Goal: Information Seeking & Learning: Learn about a topic

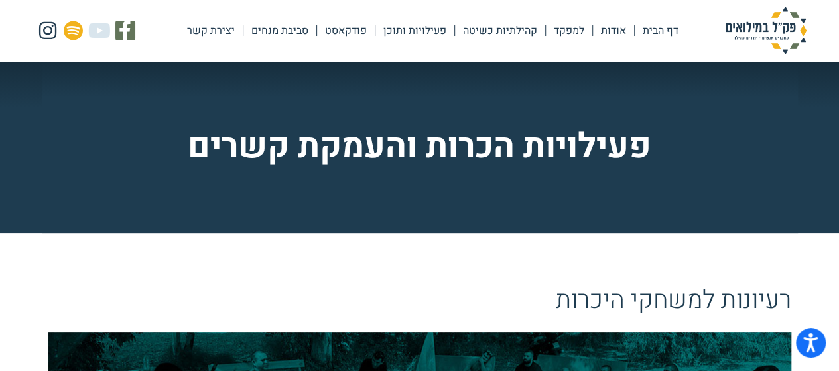
click at [572, 29] on link "למפקד" at bounding box center [569, 30] width 46 height 31
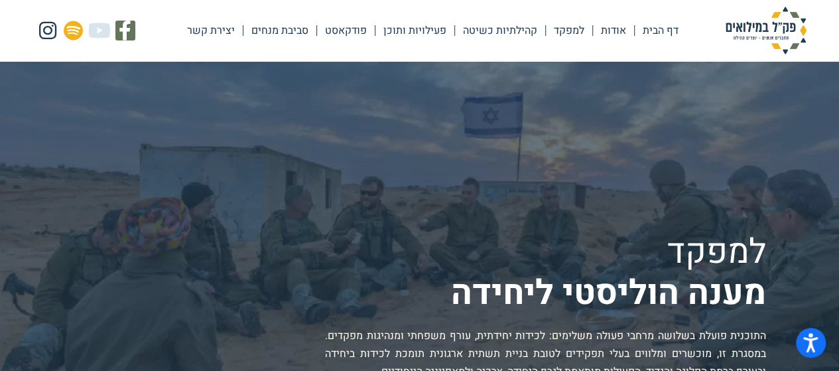
click at [402, 29] on link "פעילויות ותוכן" at bounding box center [414, 30] width 79 height 31
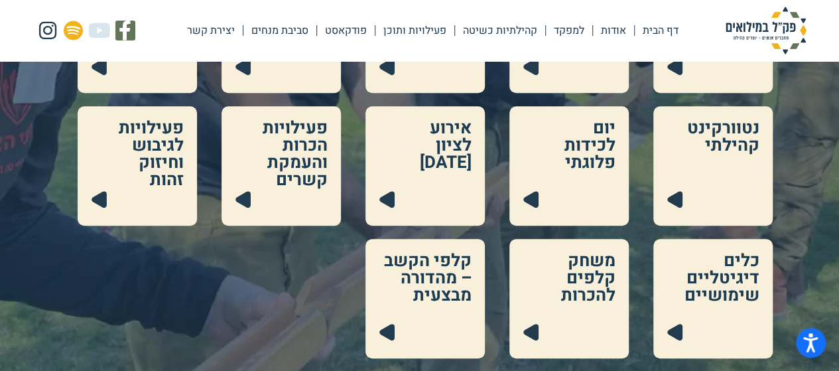
scroll to position [410, 0]
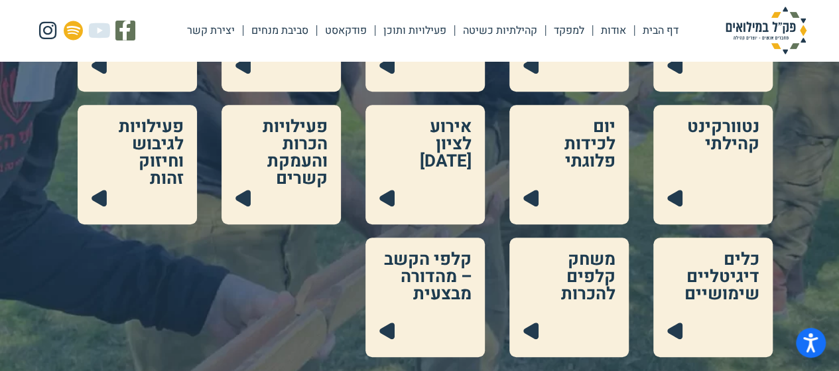
click at [818, 215] on div "פק"ל כיס .cls-1{fill:#223b4f;} פק"ל בשגרה .cls-1{fill:#223b4f;} פק"ל לאימון .cl…" at bounding box center [419, 98] width 839 height 517
click at [735, 287] on link at bounding box center [712, 296] width 119 height 119
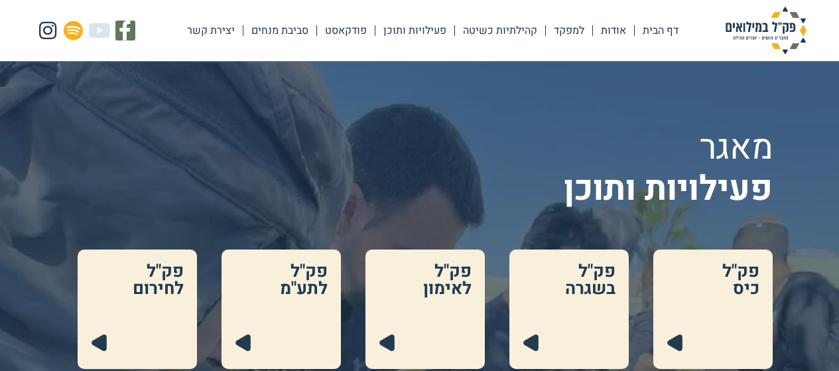
scroll to position [410, 0]
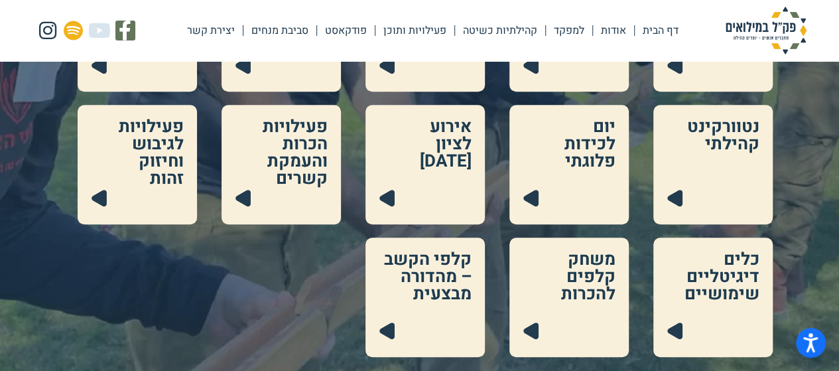
click at [455, 156] on link at bounding box center [424, 164] width 119 height 119
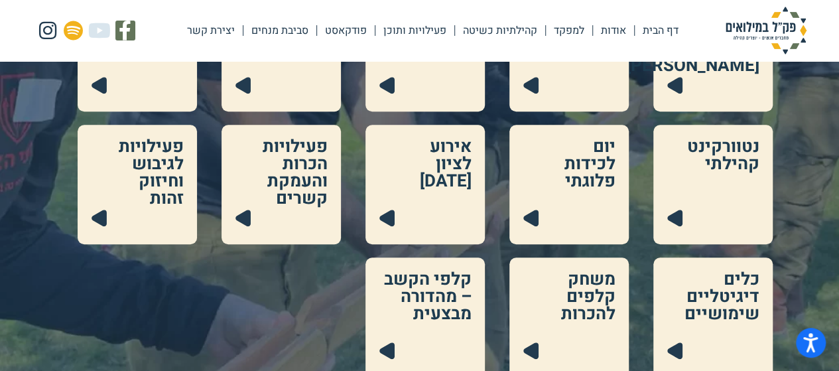
scroll to position [86, 0]
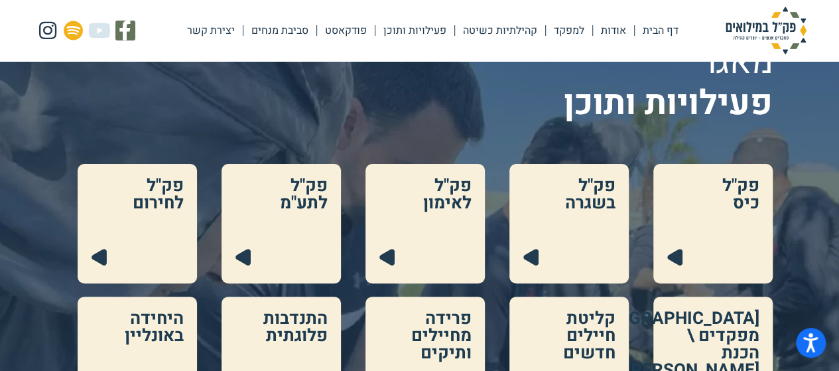
click at [737, 197] on link at bounding box center [712, 223] width 119 height 119
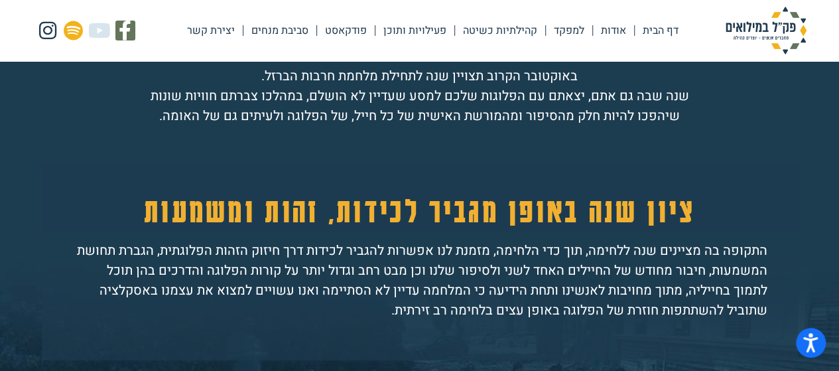
scroll to position [648, 0]
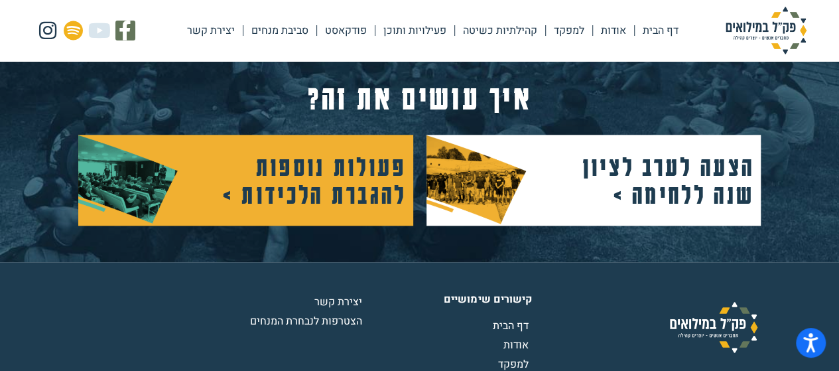
click at [343, 170] on h2 "פעולות נוספות להגברת הלכידות >" at bounding box center [307, 180] width 199 height 56
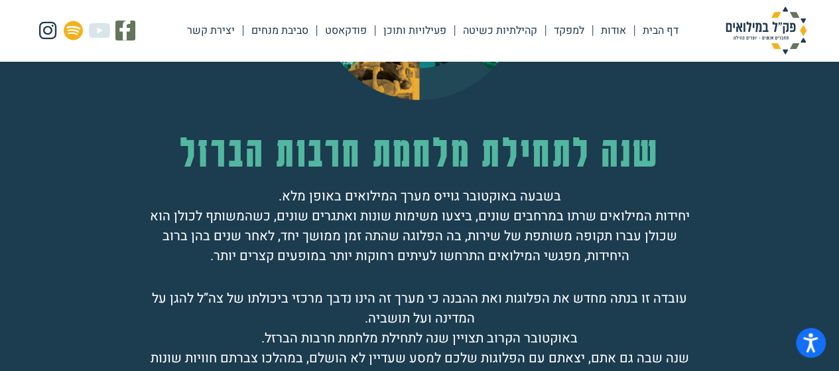
scroll to position [0, 0]
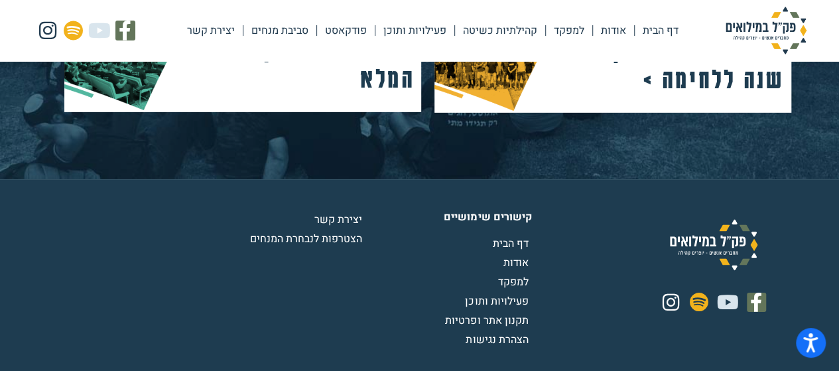
scroll to position [2066, 0]
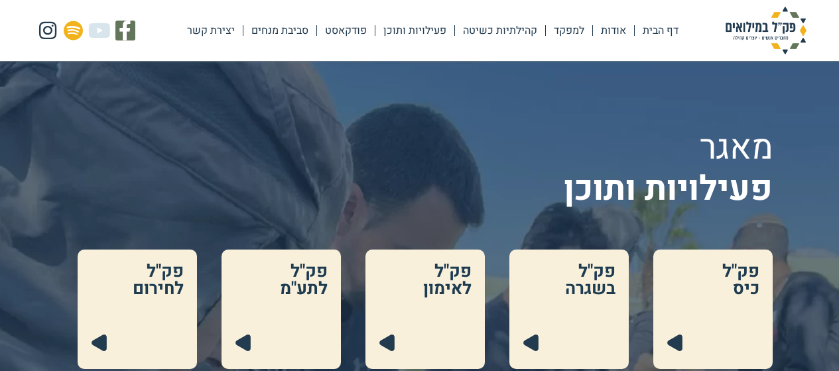
scroll to position [86, 0]
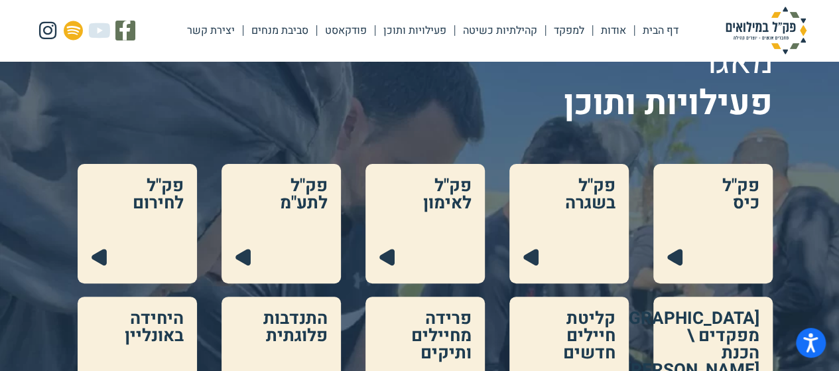
click at [561, 214] on link at bounding box center [568, 223] width 119 height 119
click at [309, 208] on link at bounding box center [280, 223] width 119 height 119
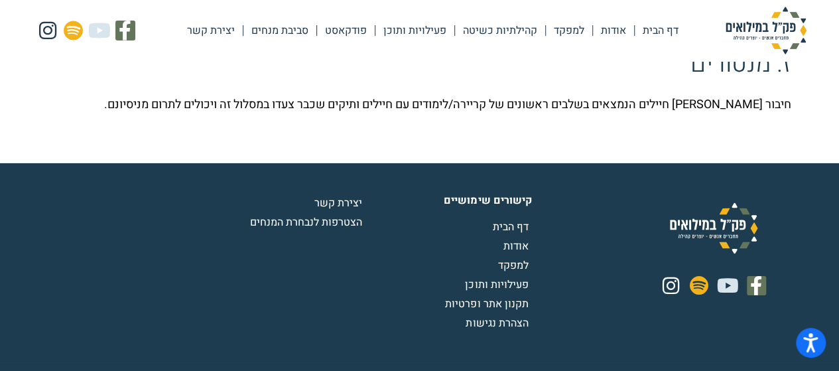
scroll to position [2099, 0]
